Goal: Find specific page/section: Find specific page/section

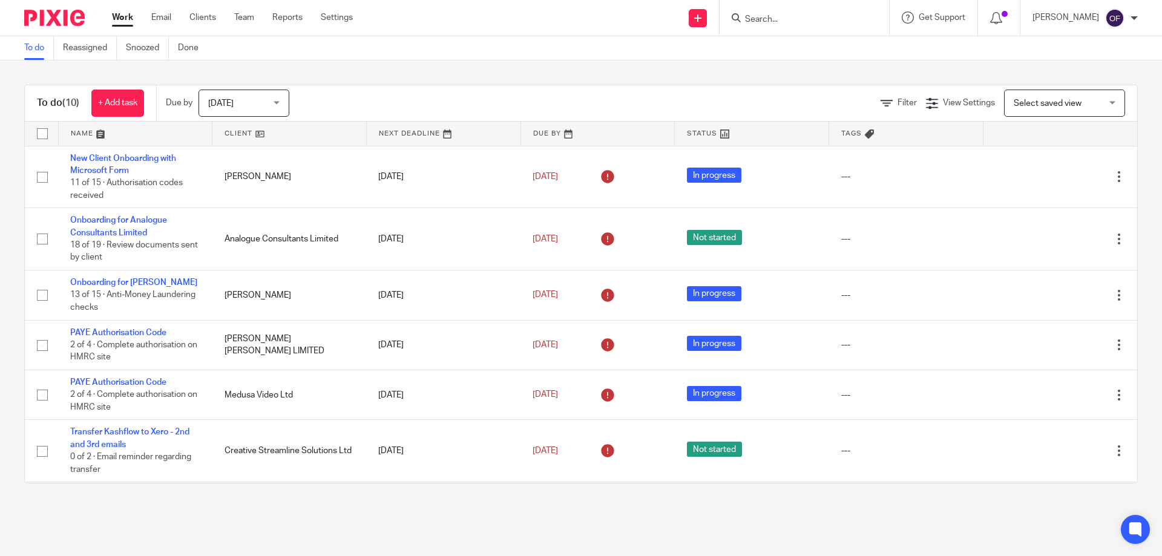
click at [808, 18] on input "Search" at bounding box center [798, 20] width 109 height 11
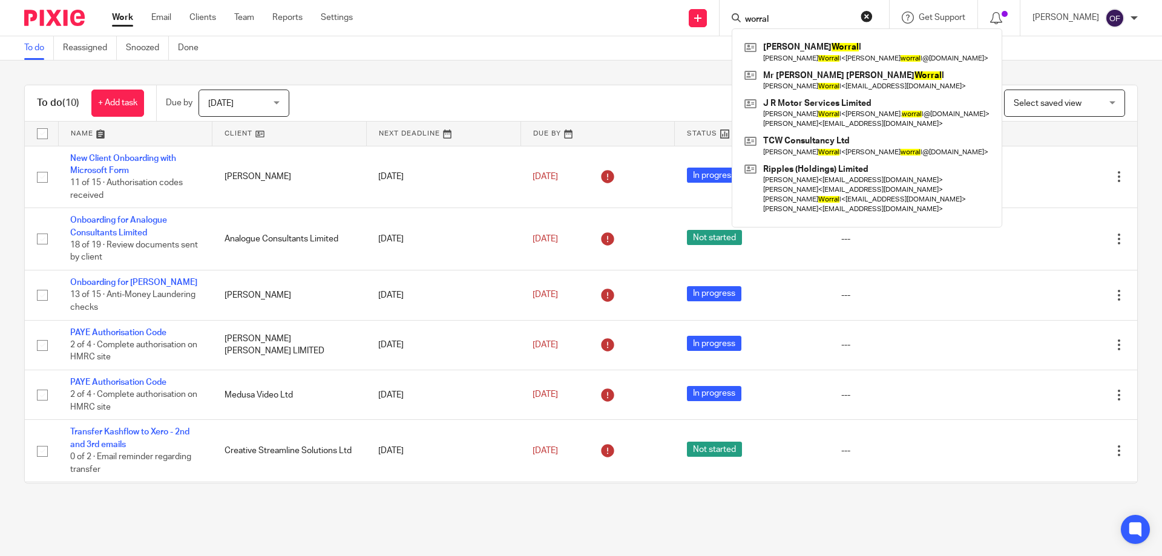
type input "worral"
click button "submit" at bounding box center [0, 0] width 0 height 0
click at [868, 79] on link at bounding box center [866, 81] width 251 height 28
